Goal: Find specific page/section: Find specific page/section

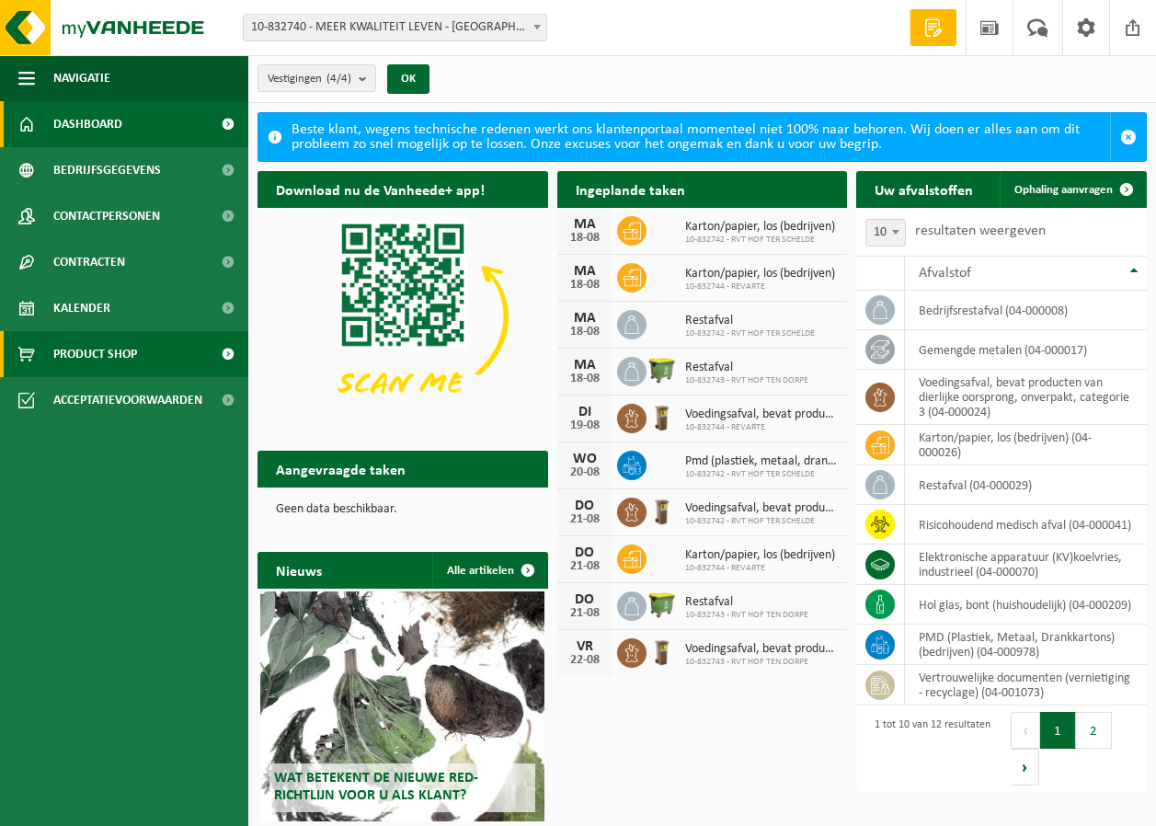
click at [175, 351] on link "Product Shop" at bounding box center [124, 354] width 248 height 46
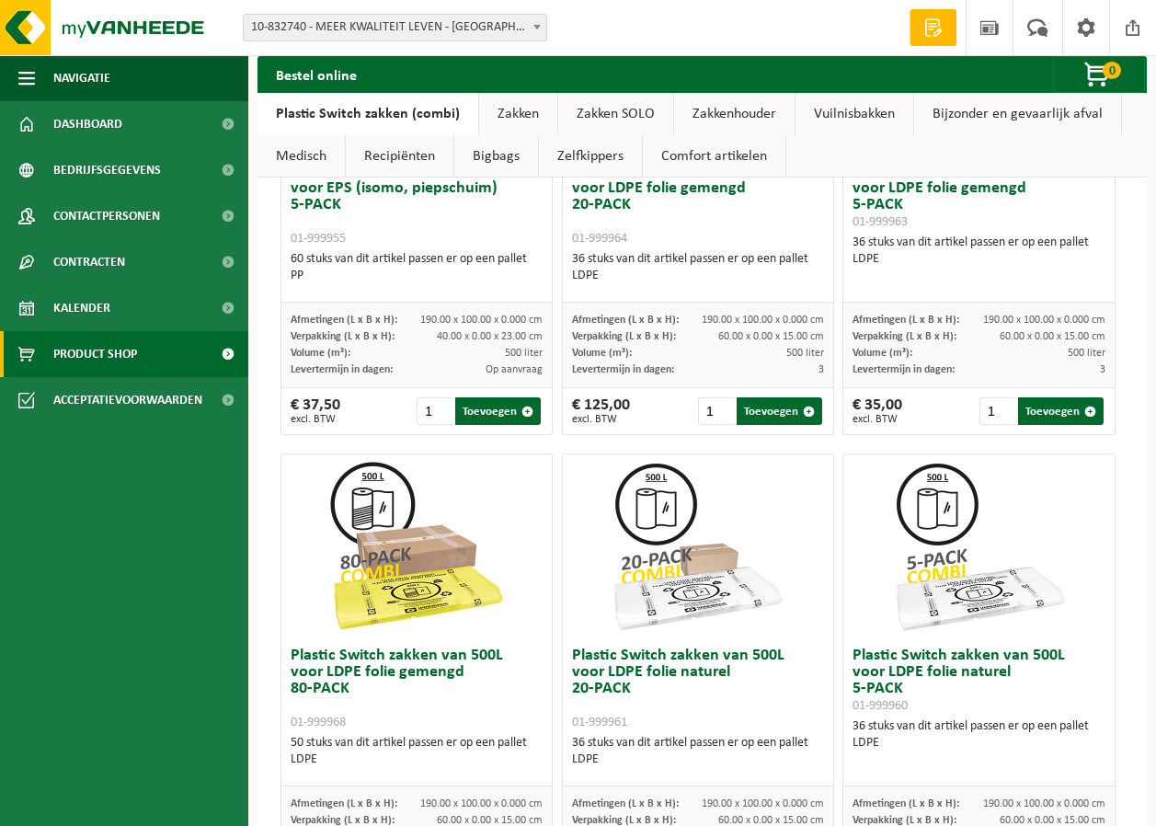
scroll to position [736, 0]
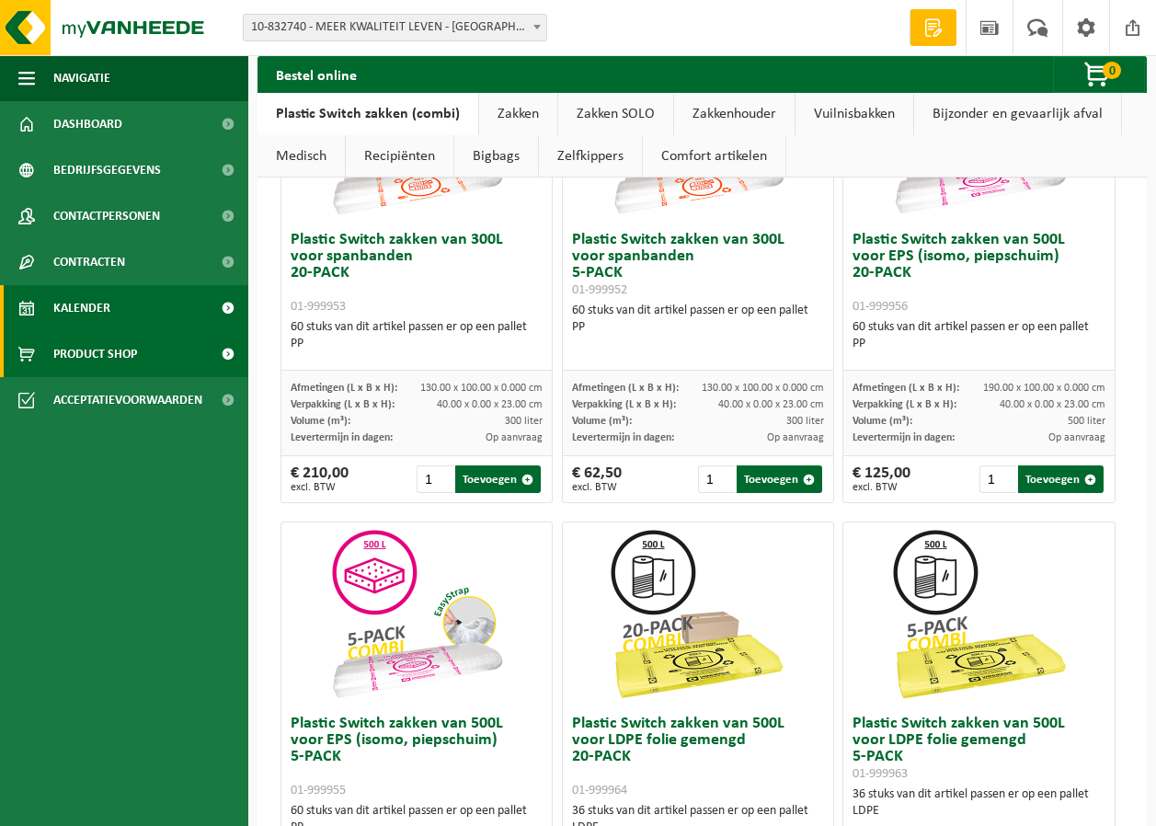
click at [88, 312] on span "Kalender" at bounding box center [81, 308] width 57 height 46
